Goal: Information Seeking & Learning: Learn about a topic

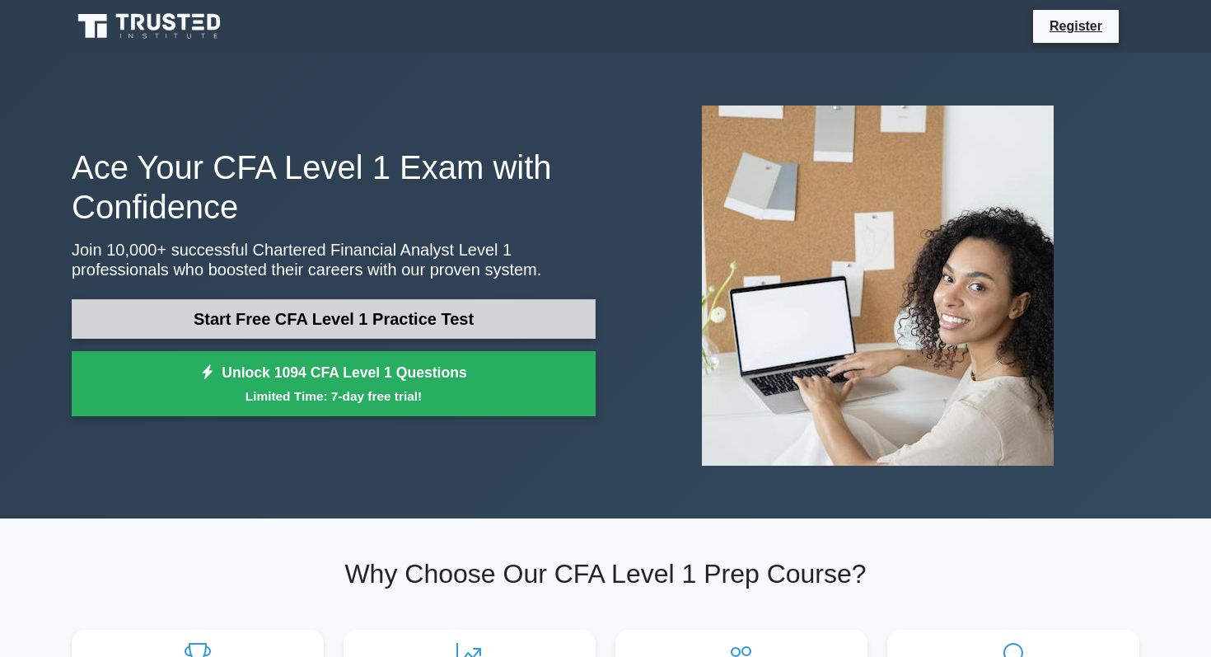
click at [413, 311] on link "Start Free CFA Level 1 Practice Test" at bounding box center [334, 319] width 524 height 40
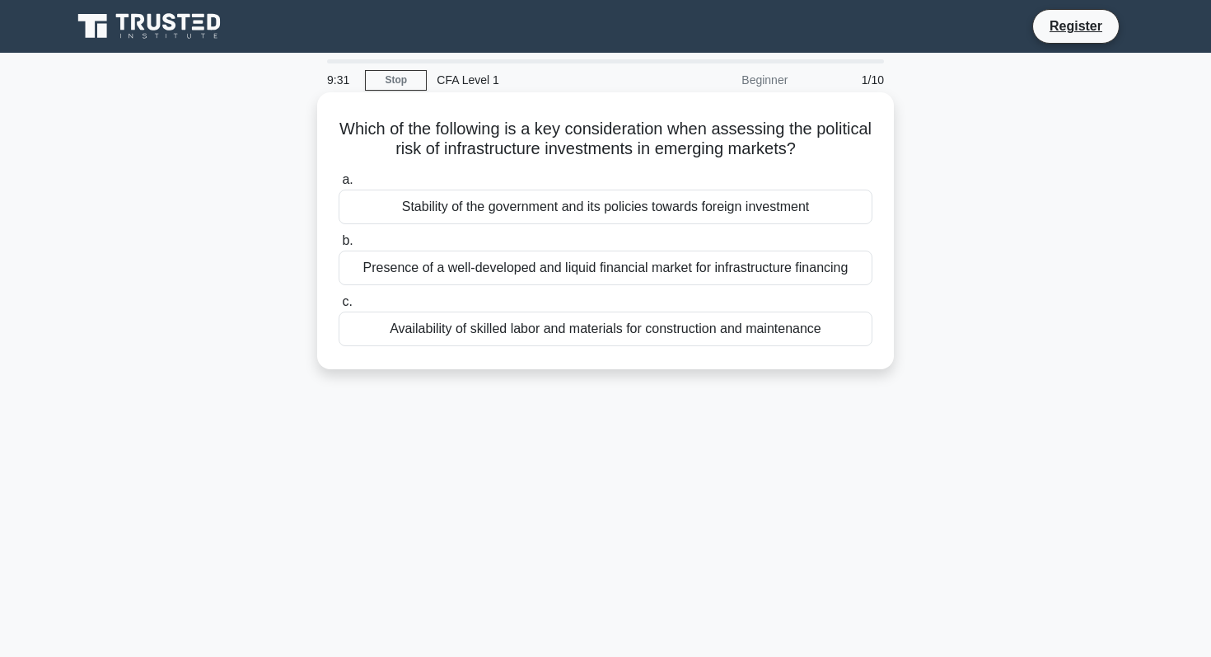
click at [525, 210] on div "Stability of the government and its policies towards foreign investment" at bounding box center [606, 207] width 534 height 35
click at [339, 185] on input "a. Stability of the government and its policies towards foreign investment" at bounding box center [339, 180] width 0 height 11
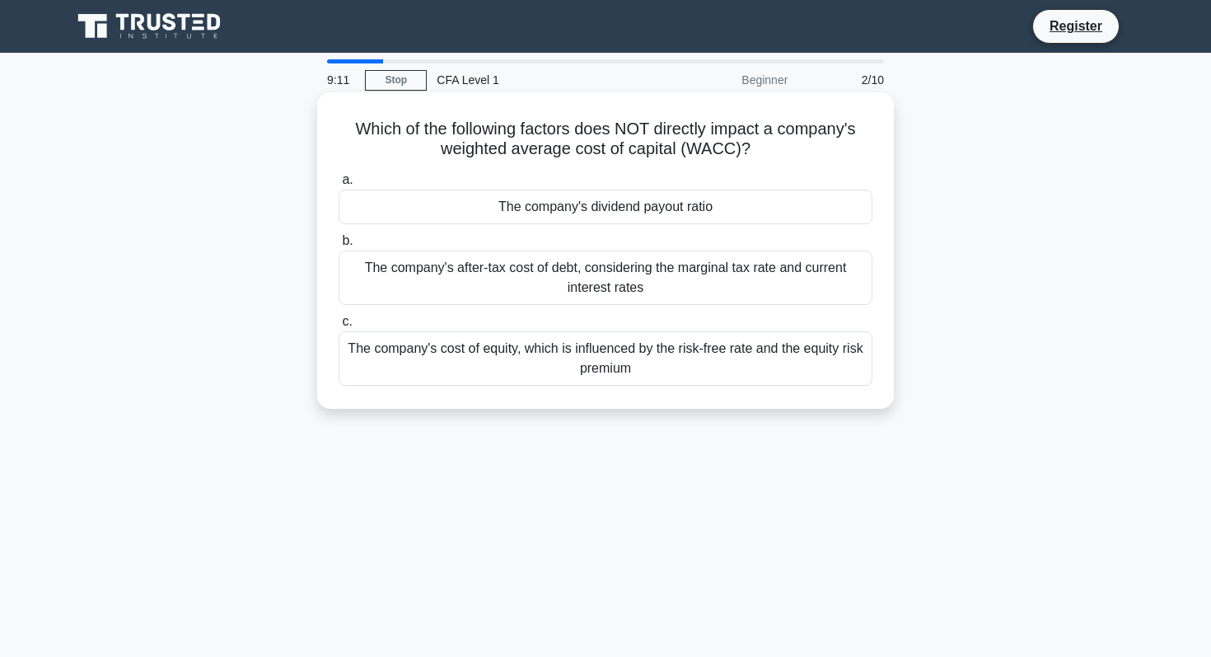
click at [580, 213] on div "The company's dividend payout ratio" at bounding box center [606, 207] width 534 height 35
click at [339, 185] on input "a. The company's dividend payout ratio" at bounding box center [339, 180] width 0 height 11
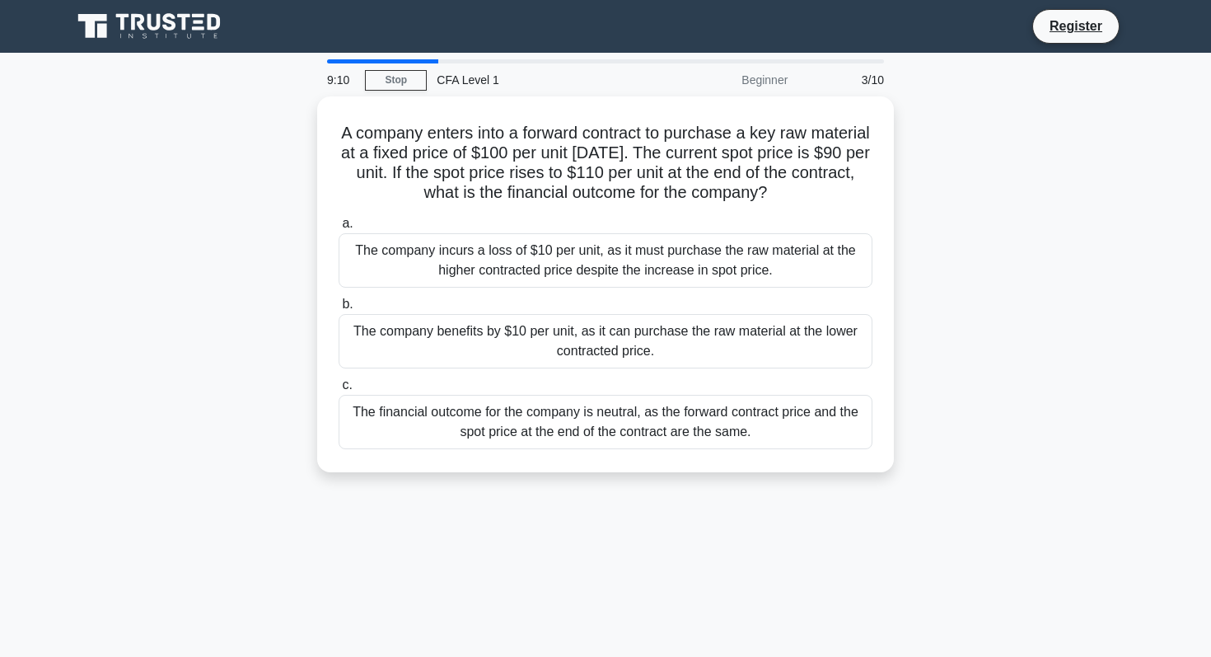
click at [580, 213] on label "a. The company incurs a loss of $10 per unit, as it must purchase the raw mater…" at bounding box center [606, 250] width 534 height 74
click at [339, 218] on input "a. The company incurs a loss of $10 per unit, as it must purchase the raw mater…" at bounding box center [339, 223] width 0 height 11
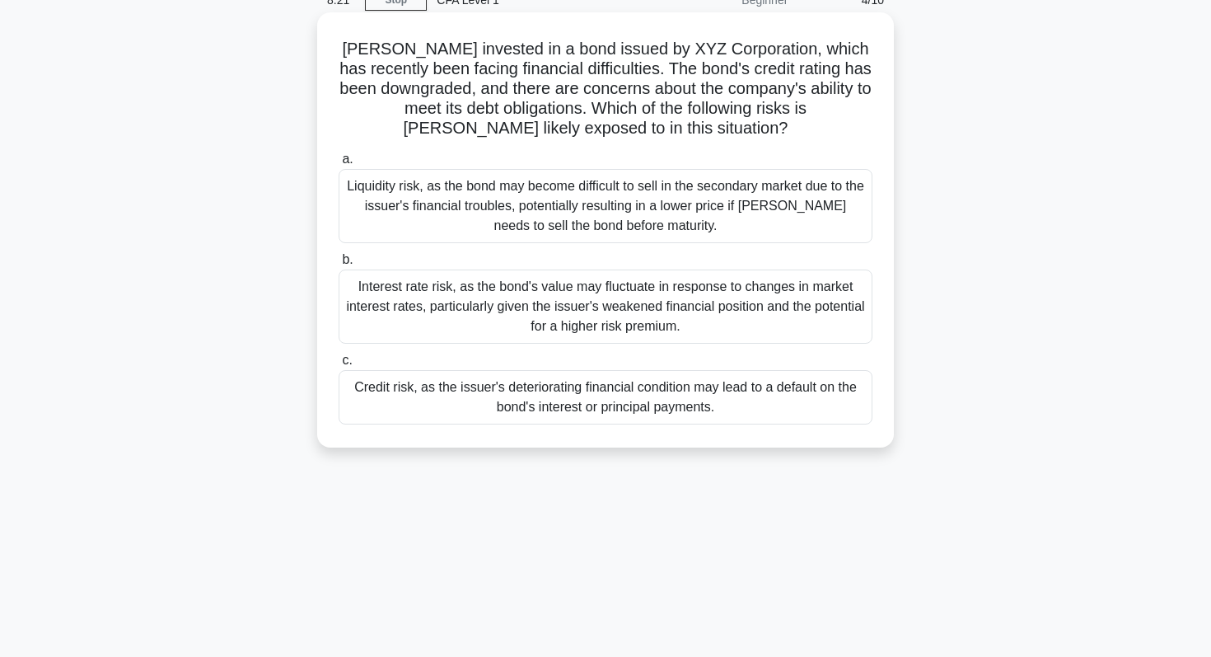
scroll to position [90, 0]
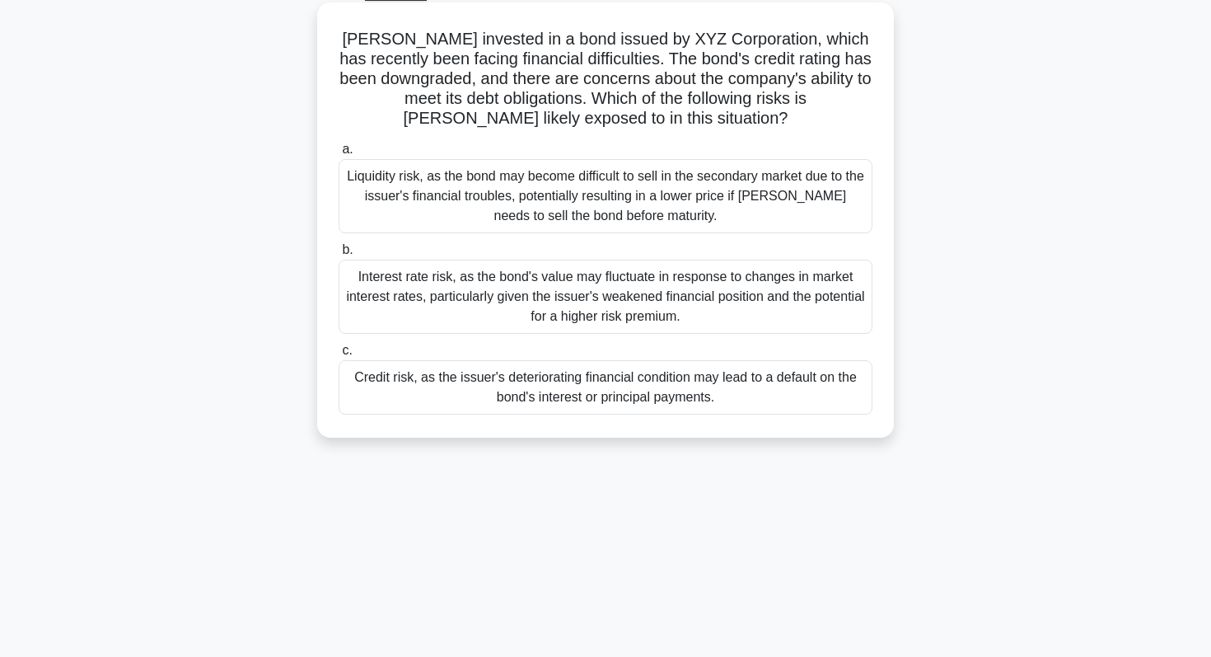
click at [687, 396] on div "Credit risk, as the issuer's deteriorating financial condition may lead to a de…" at bounding box center [606, 387] width 534 height 54
click at [339, 356] on input "c. Credit risk, as the issuer's deteriorating financial condition may lead to a…" at bounding box center [339, 350] width 0 height 11
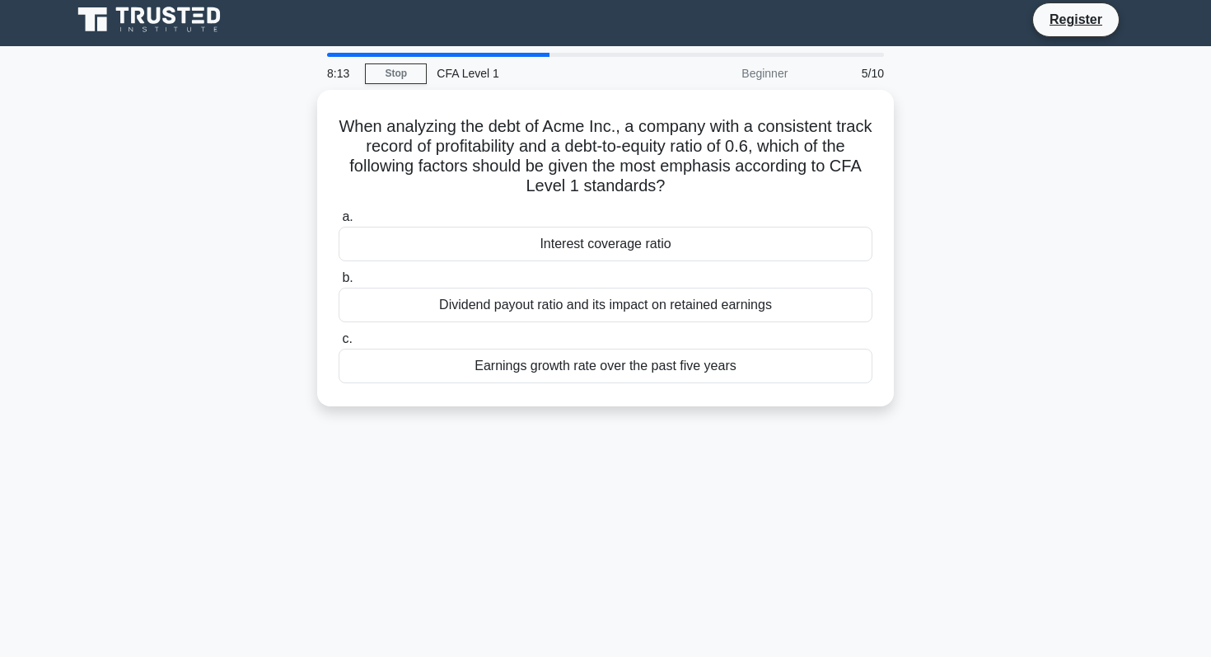
scroll to position [0, 0]
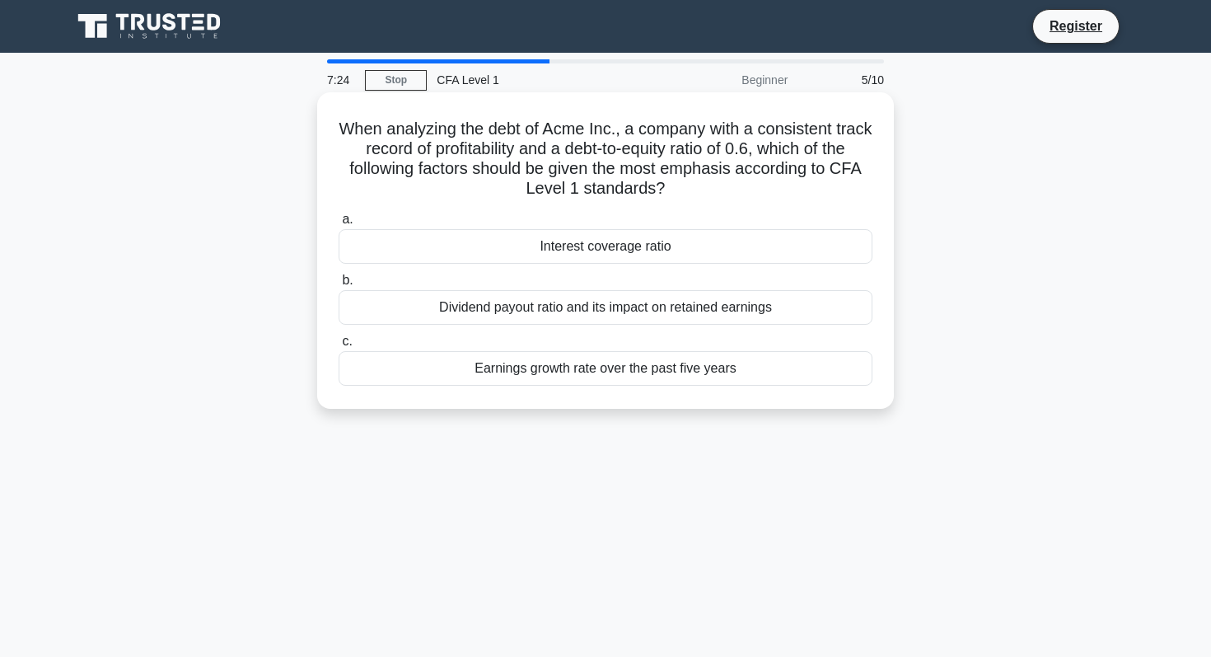
click at [730, 368] on div "Earnings growth rate over the past five years" at bounding box center [606, 368] width 534 height 35
click at [339, 347] on input "c. Earnings growth rate over the past five years" at bounding box center [339, 341] width 0 height 11
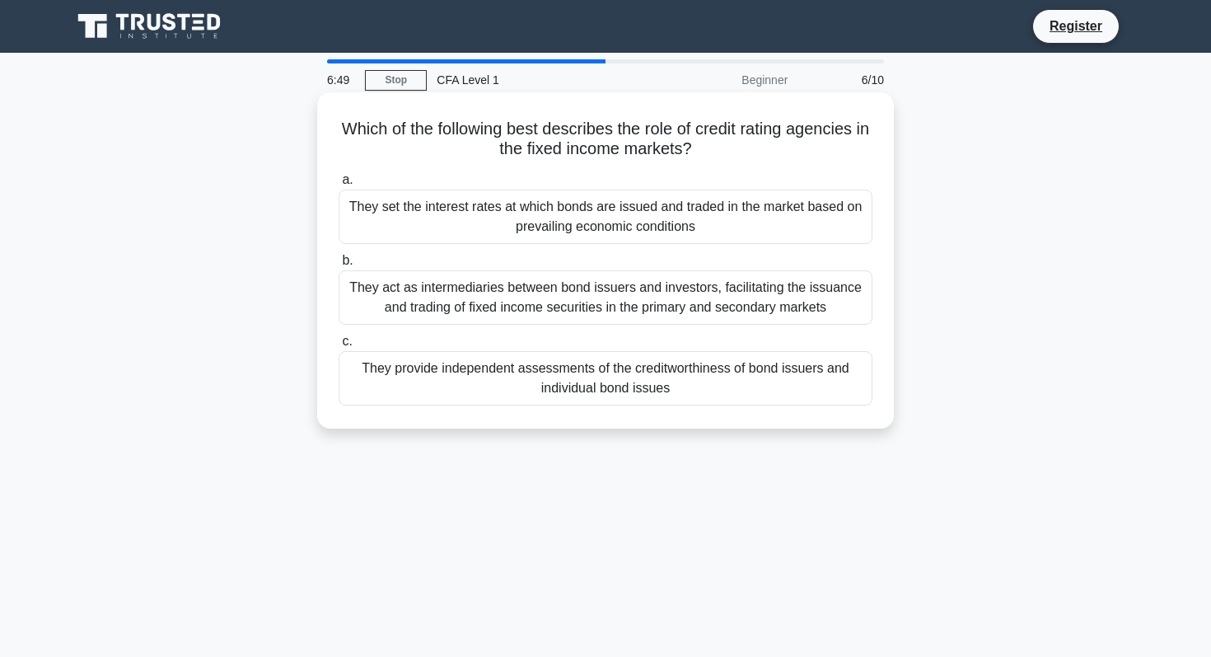
click at [716, 298] on div "They act as intermediaries between bond issuers and investors, facilitating the…" at bounding box center [606, 297] width 534 height 54
click at [339, 266] on input "b. They act as intermediaries between bond issuers and investors, facilitating …" at bounding box center [339, 260] width 0 height 11
